Goal: Task Accomplishment & Management: Manage account settings

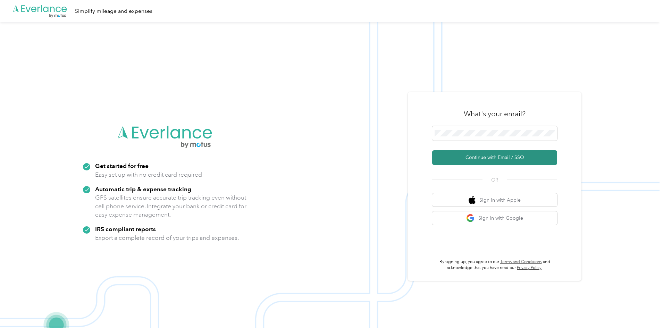
click at [488, 159] on button "Continue with Email / SSO" at bounding box center [494, 157] width 125 height 15
click at [506, 157] on button "Continue with Email / SSO" at bounding box center [494, 157] width 125 height 15
